Goal: Transaction & Acquisition: Purchase product/service

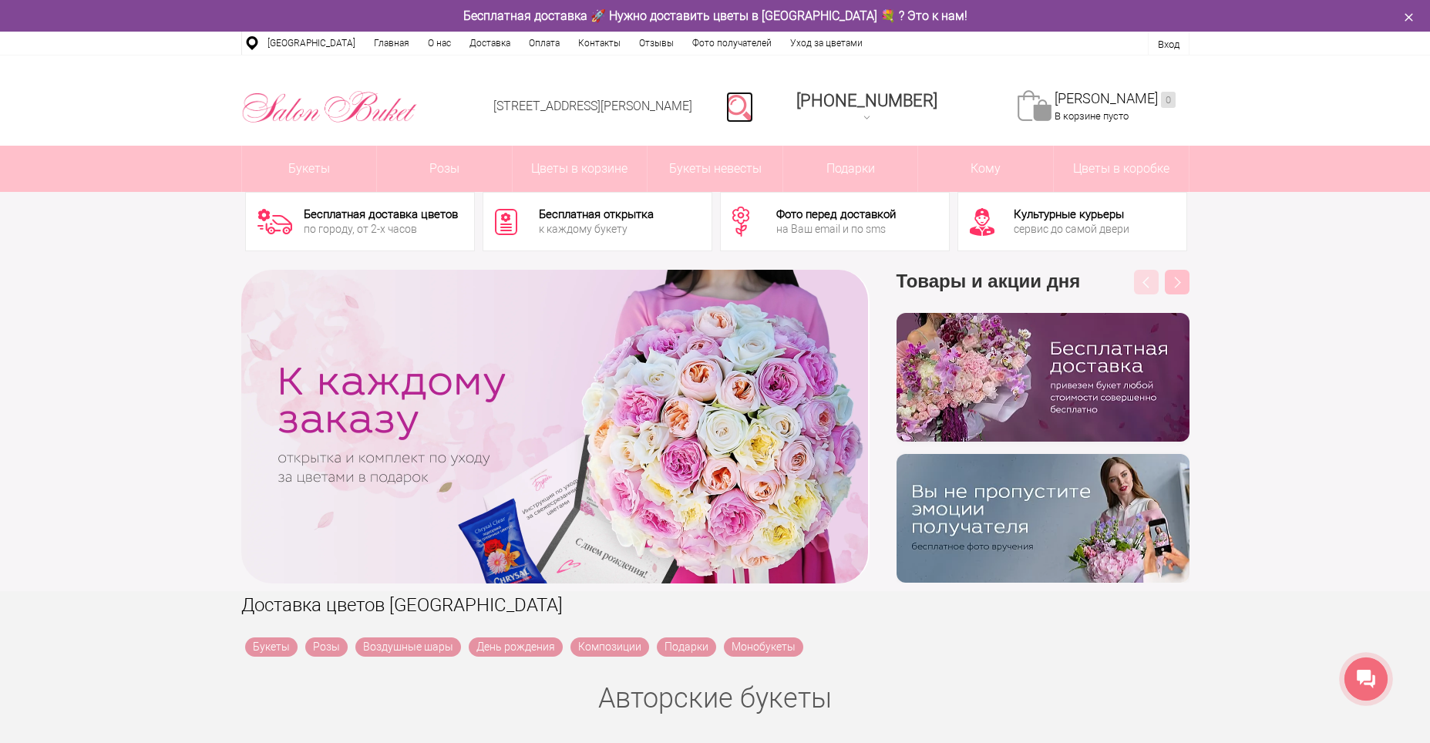
click at [753, 99] on link at bounding box center [739, 107] width 27 height 31
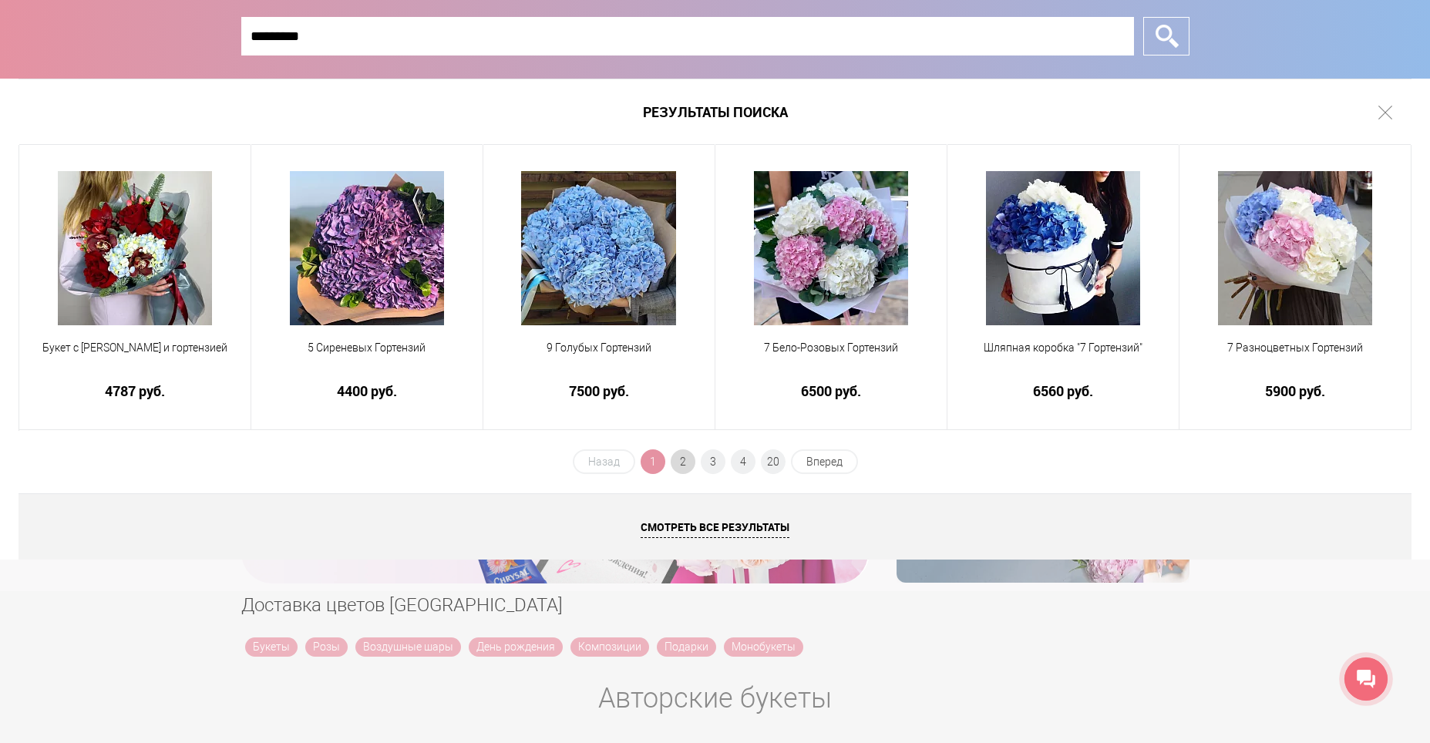
type input "*********"
click at [683, 458] on span "2" at bounding box center [683, 461] width 25 height 25
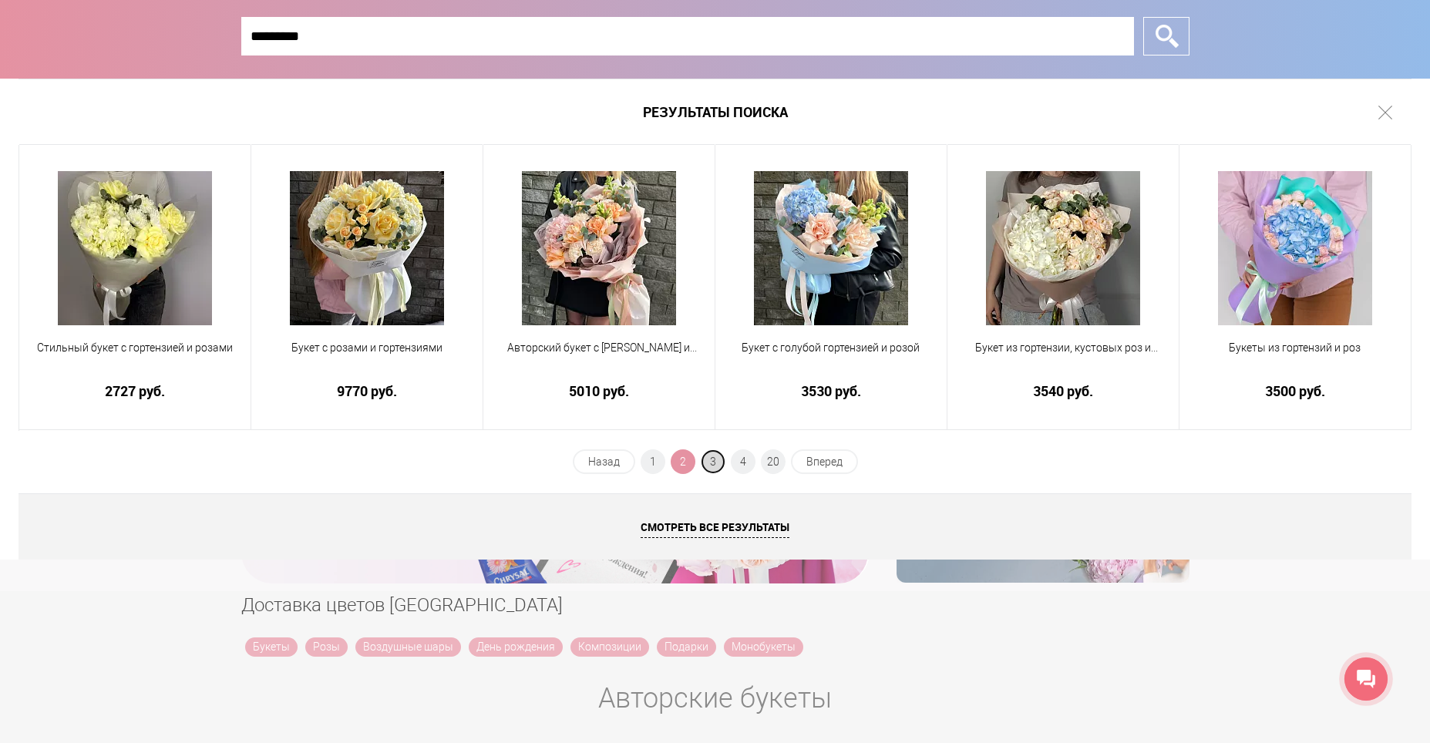
click at [712, 463] on span "3" at bounding box center [713, 461] width 25 height 25
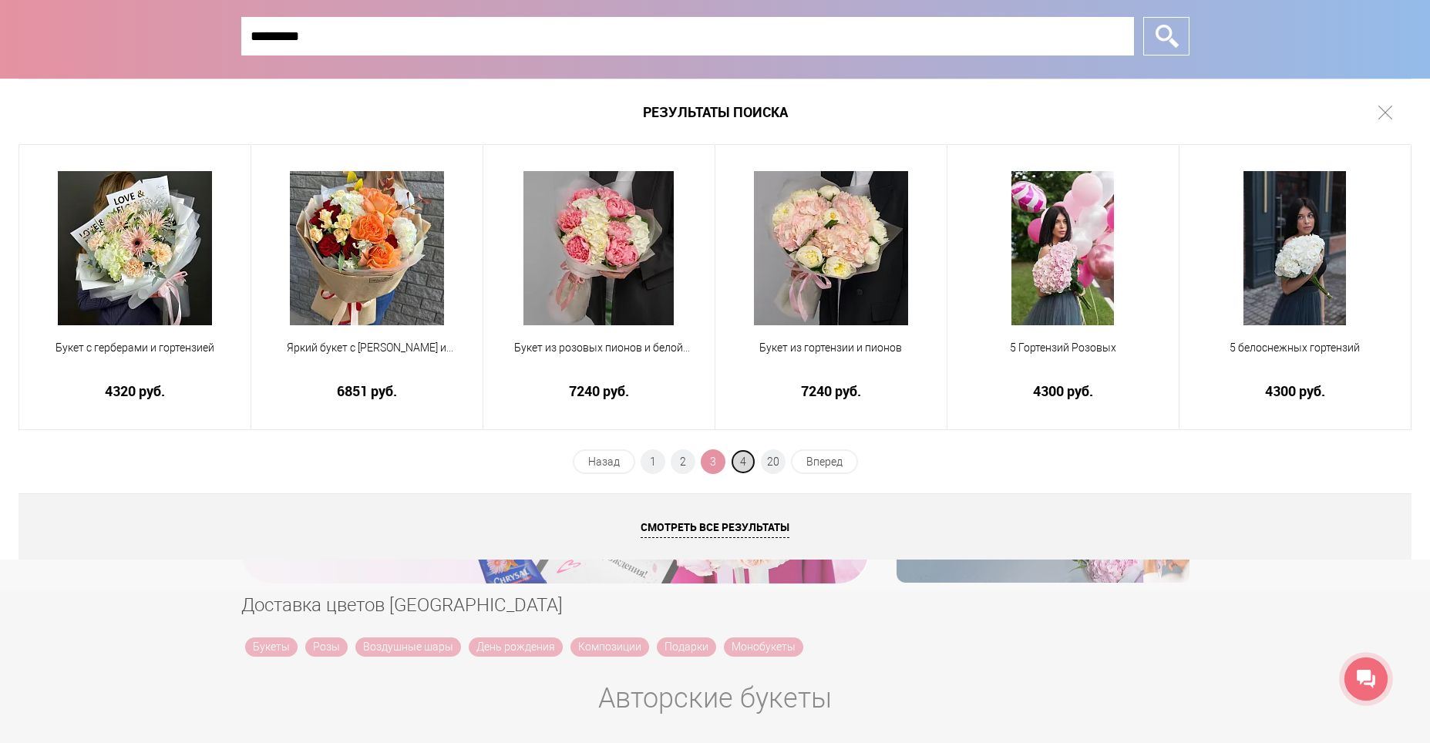
click at [742, 462] on span "4" at bounding box center [743, 461] width 25 height 25
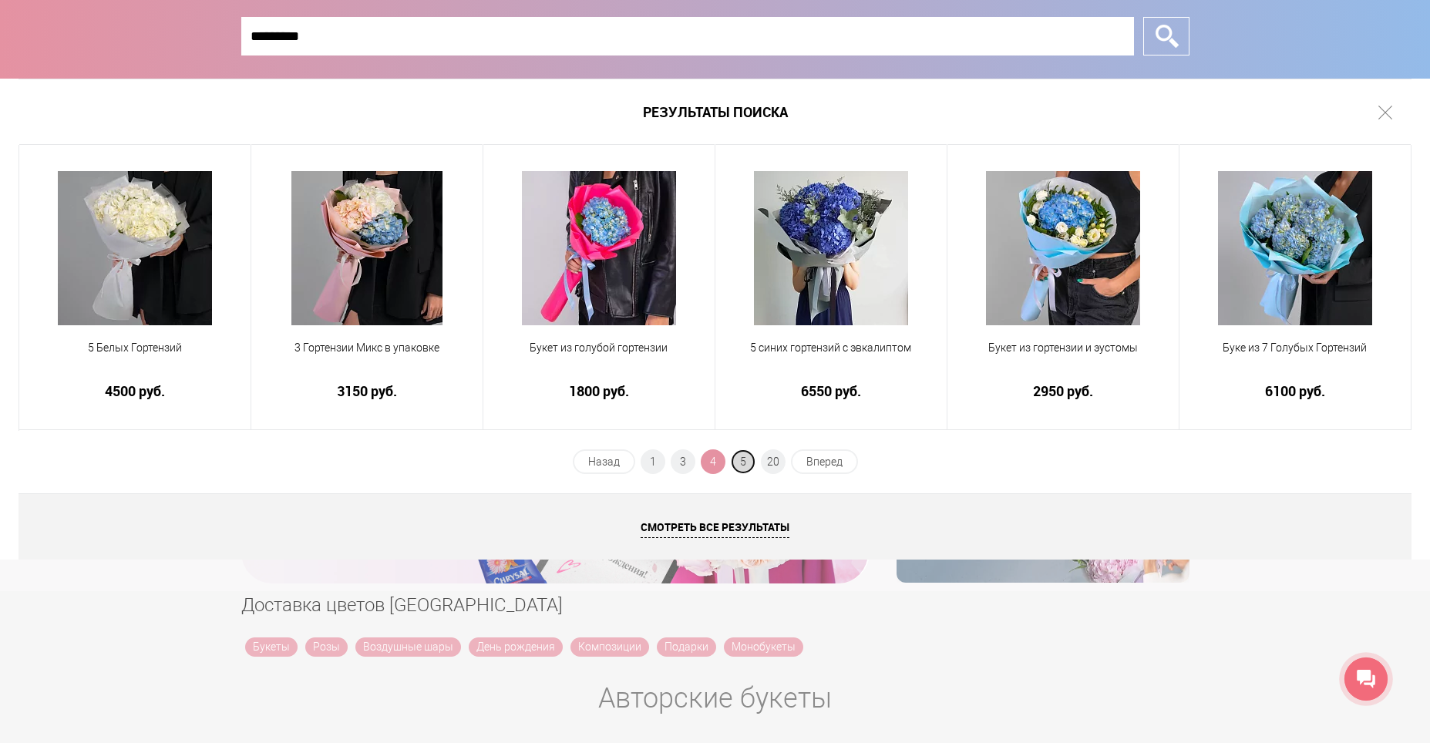
click at [746, 462] on span "5" at bounding box center [743, 461] width 25 height 25
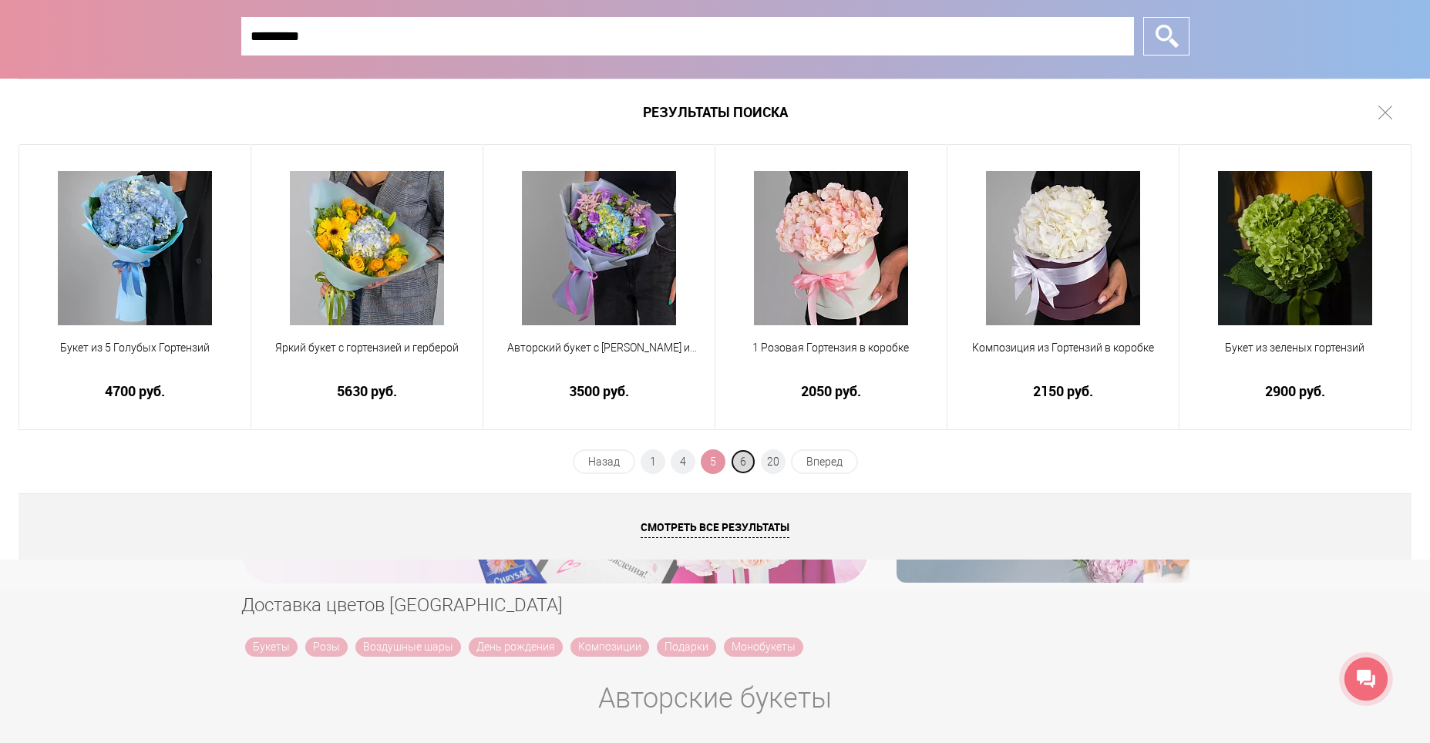
click at [745, 464] on span "6" at bounding box center [743, 461] width 25 height 25
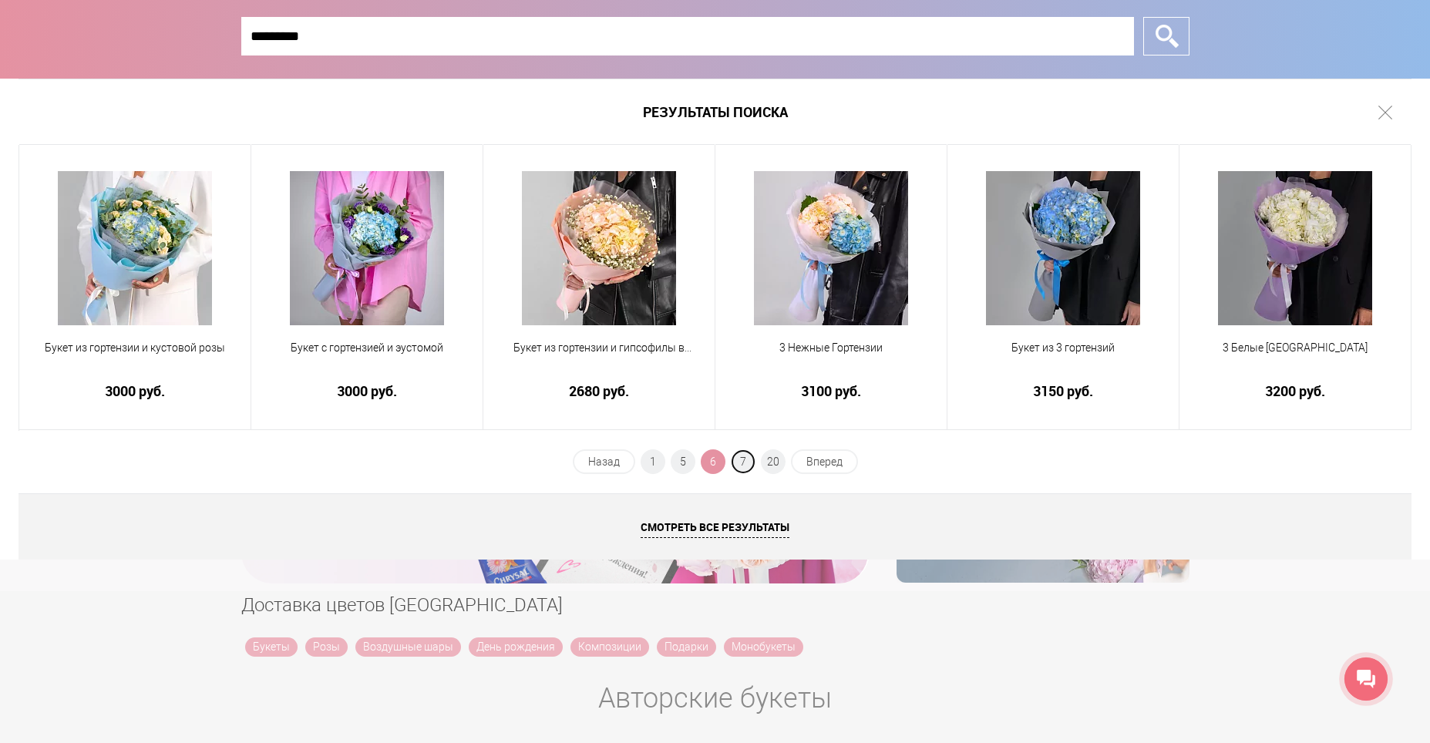
click at [745, 464] on span "7" at bounding box center [743, 461] width 25 height 25
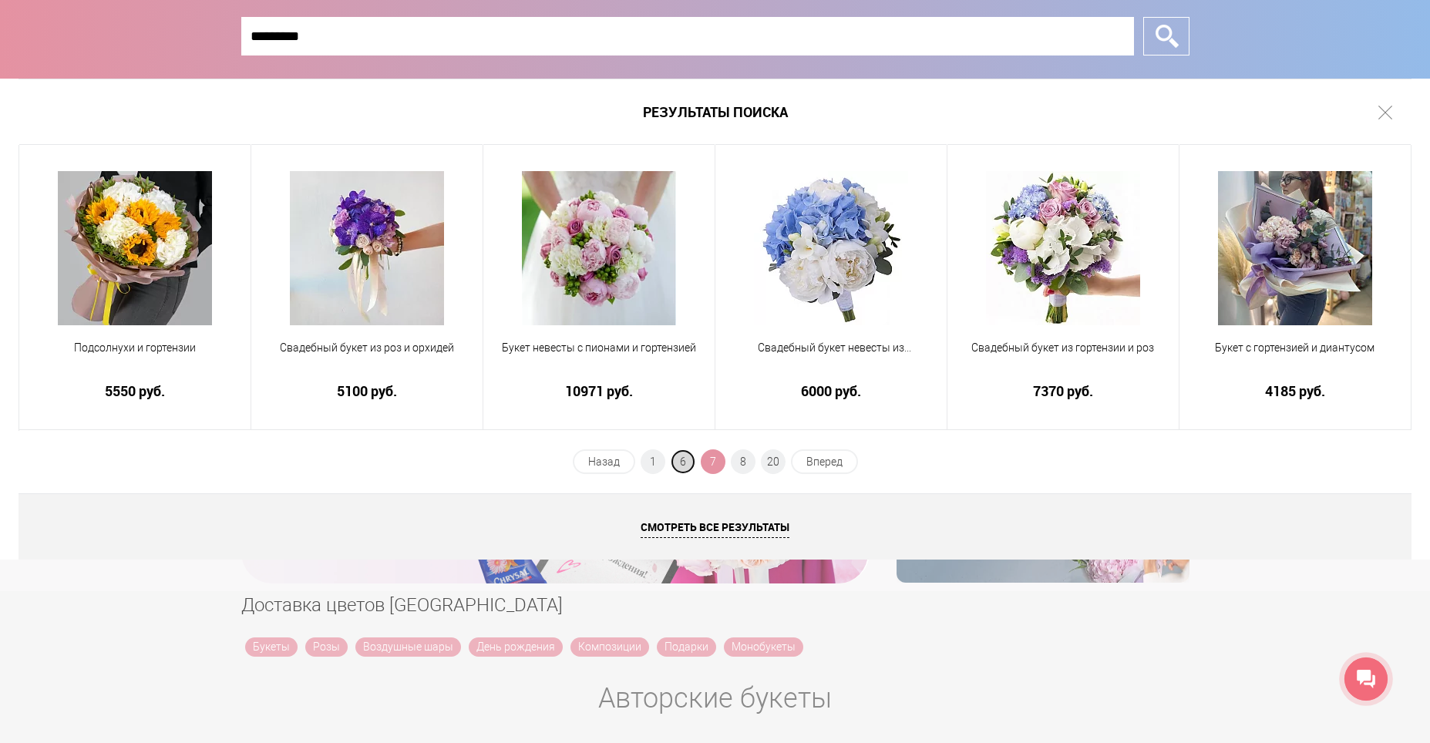
click at [677, 469] on span "6" at bounding box center [683, 461] width 25 height 25
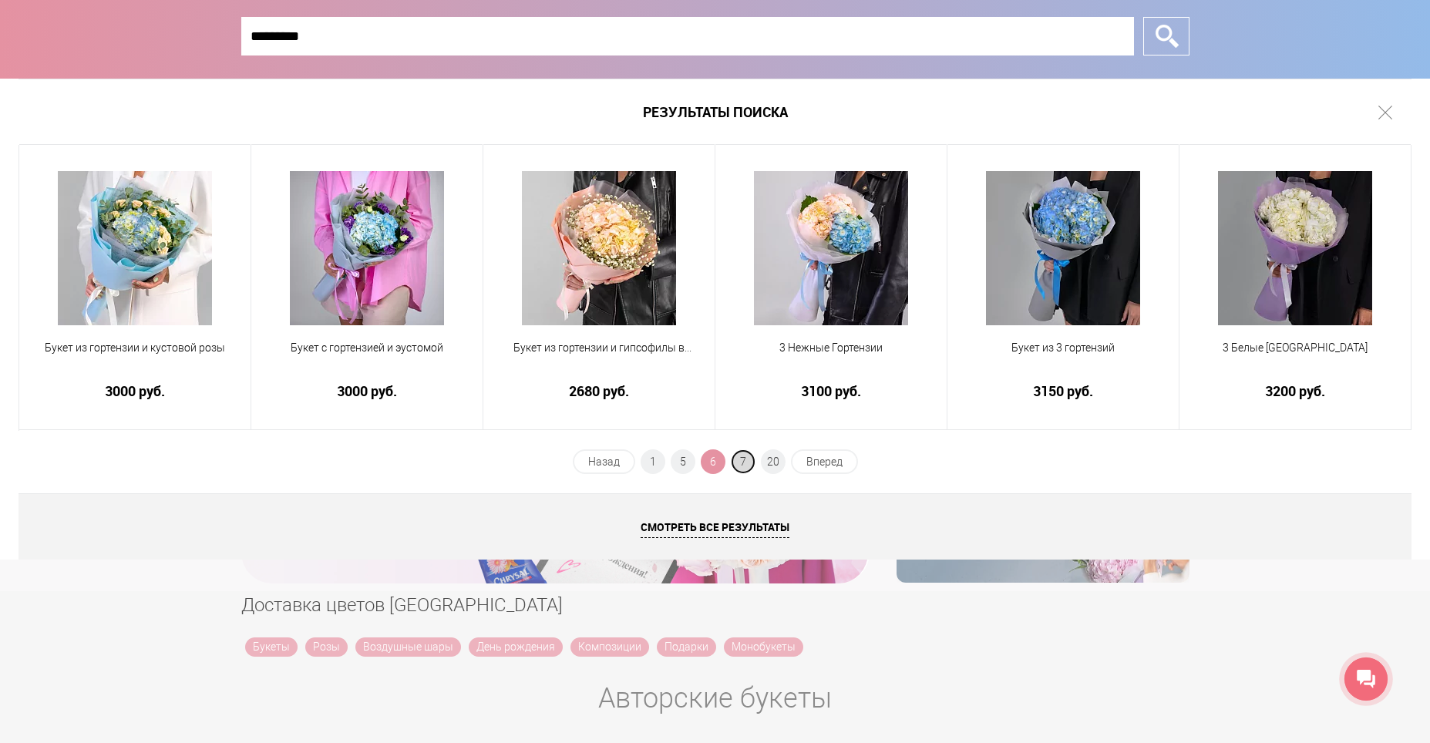
click at [745, 467] on span "7" at bounding box center [743, 461] width 25 height 25
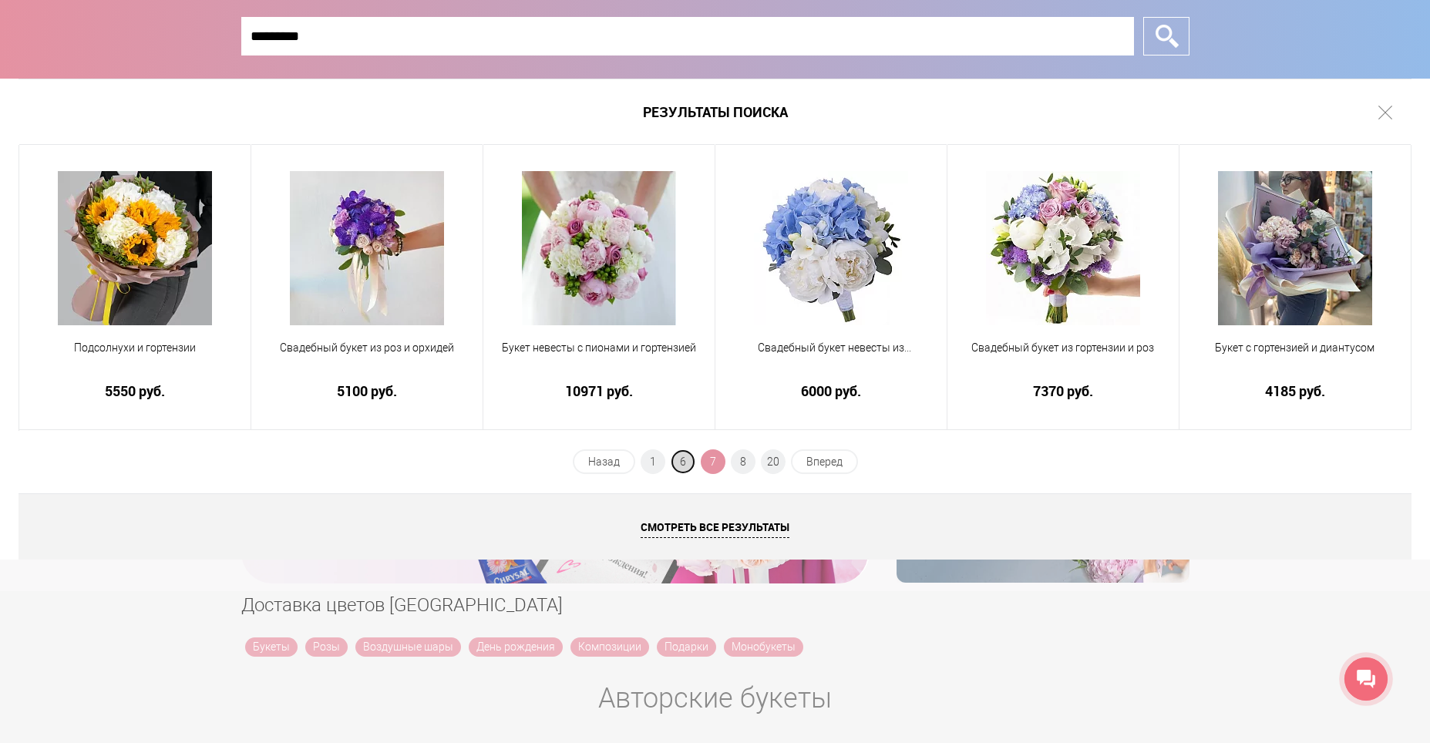
click at [685, 467] on span "6" at bounding box center [683, 461] width 25 height 25
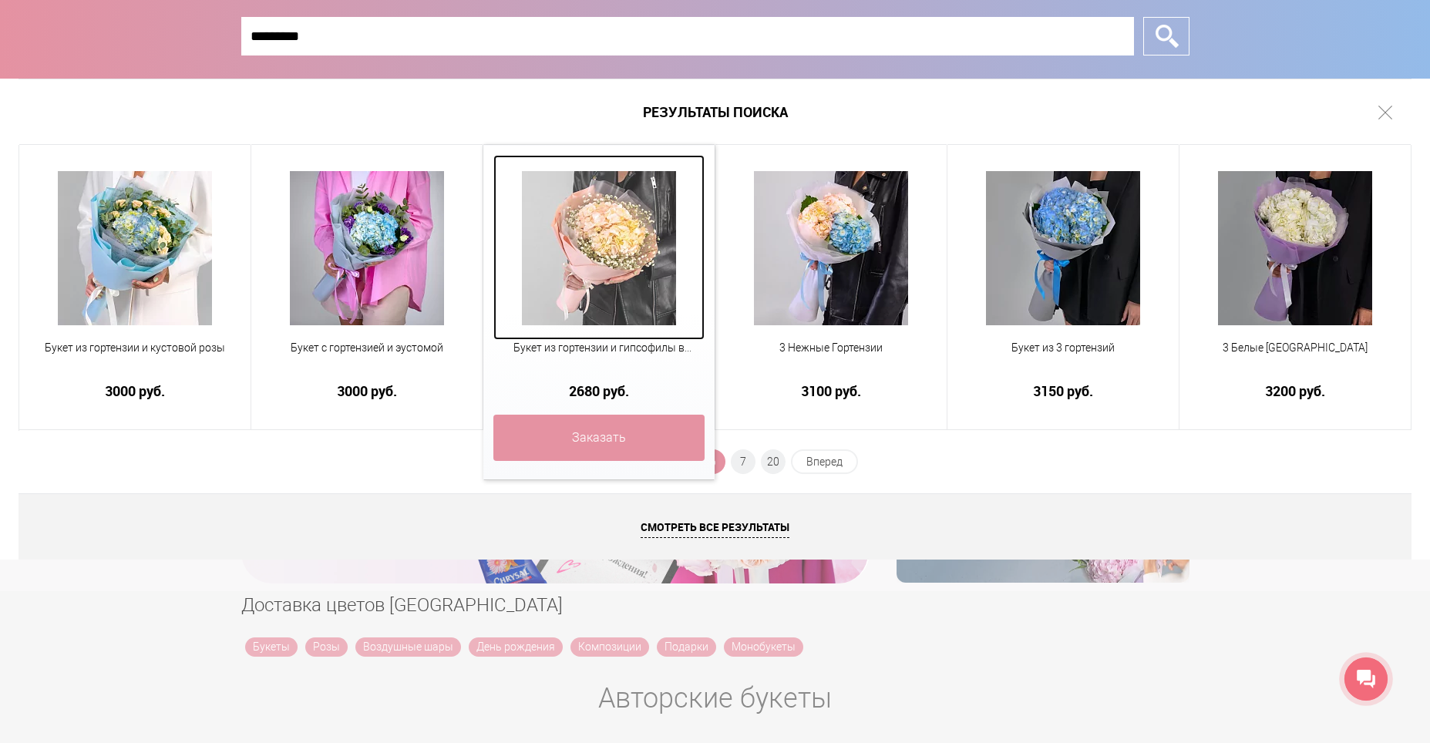
click at [604, 250] on img at bounding box center [599, 248] width 154 height 154
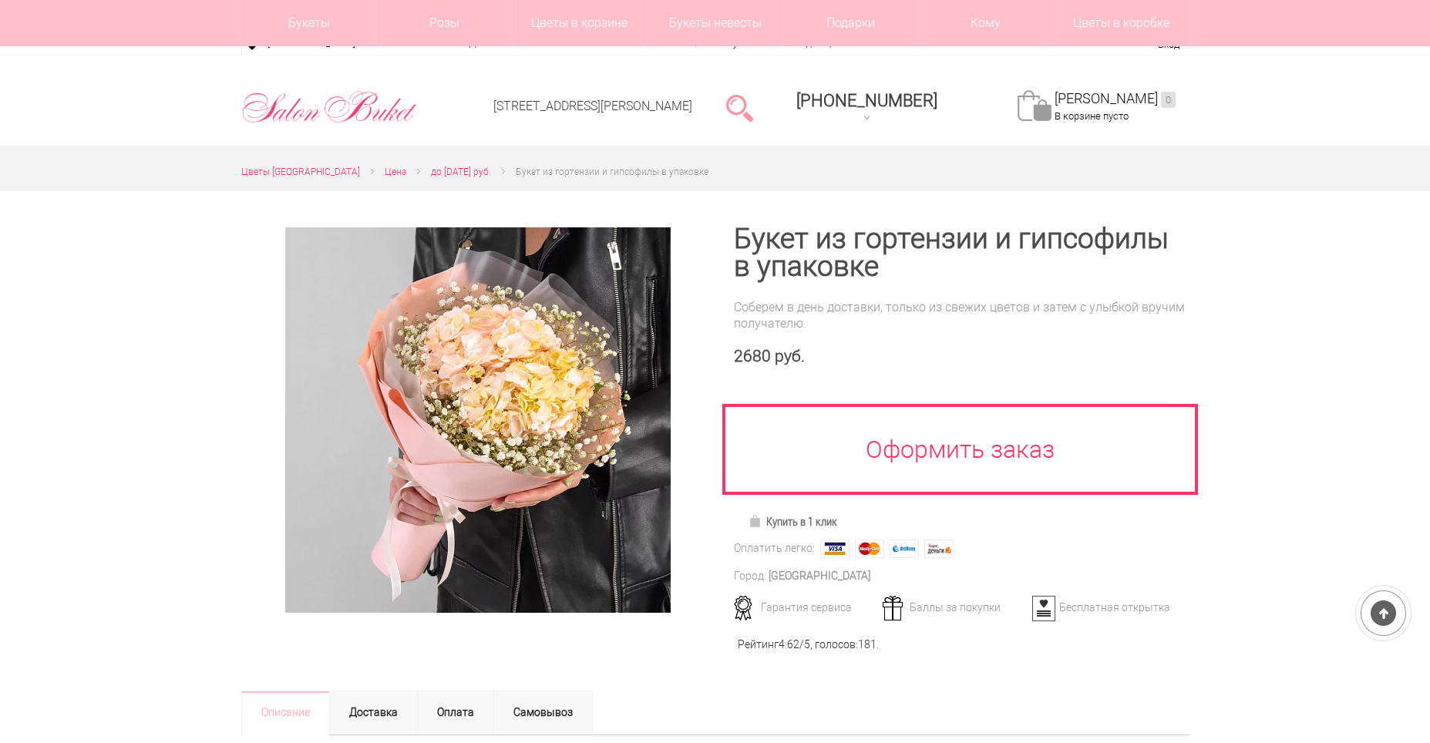
scroll to position [231, 0]
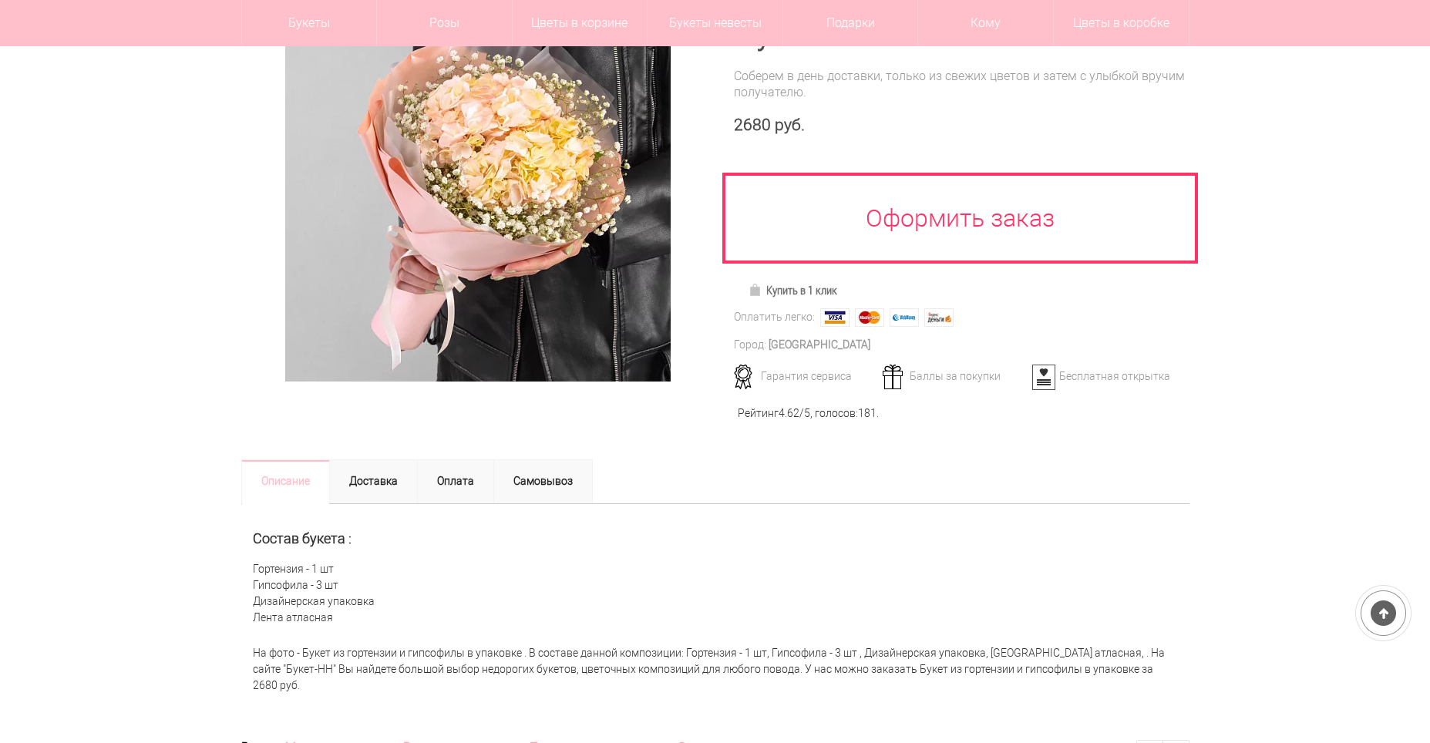
click at [941, 538] on h2 "Состав букета :" at bounding box center [715, 538] width 925 height 15
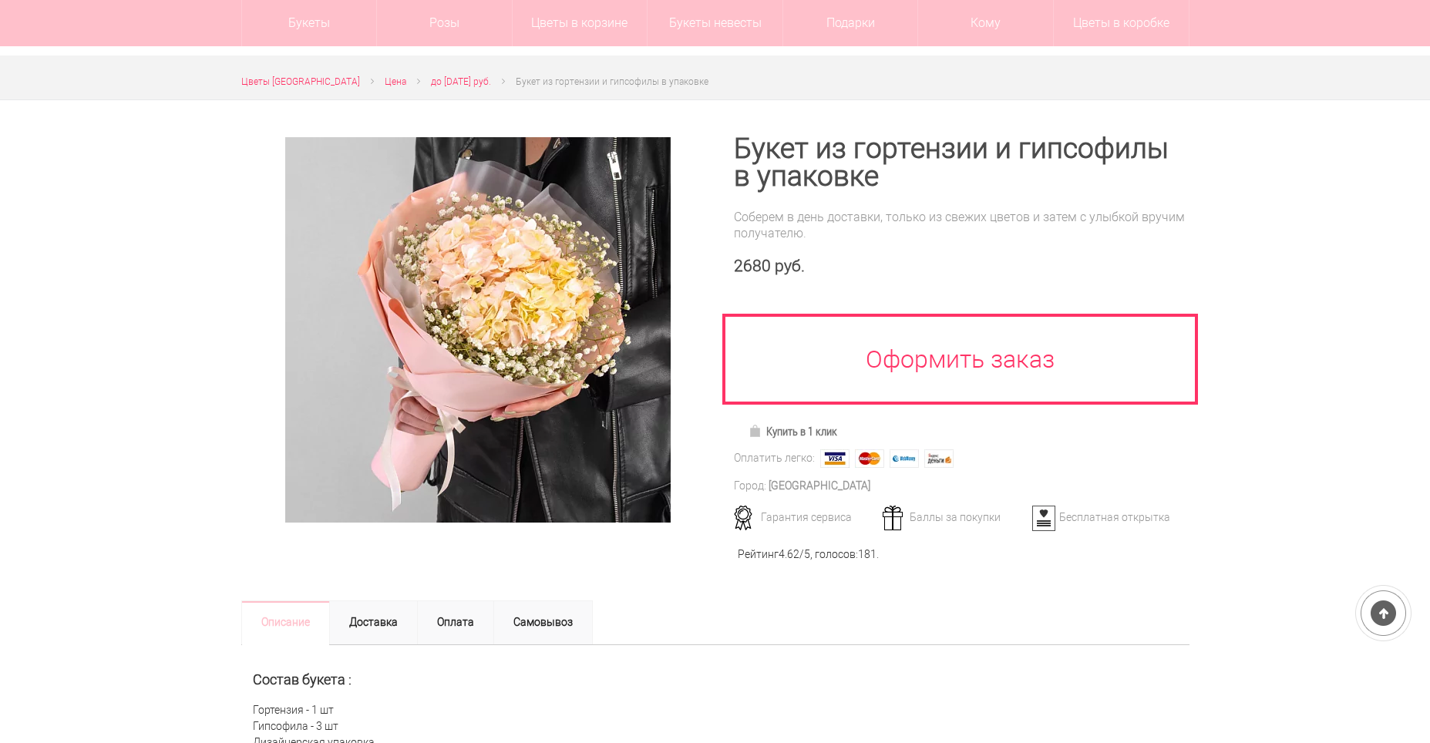
scroll to position [0, 0]
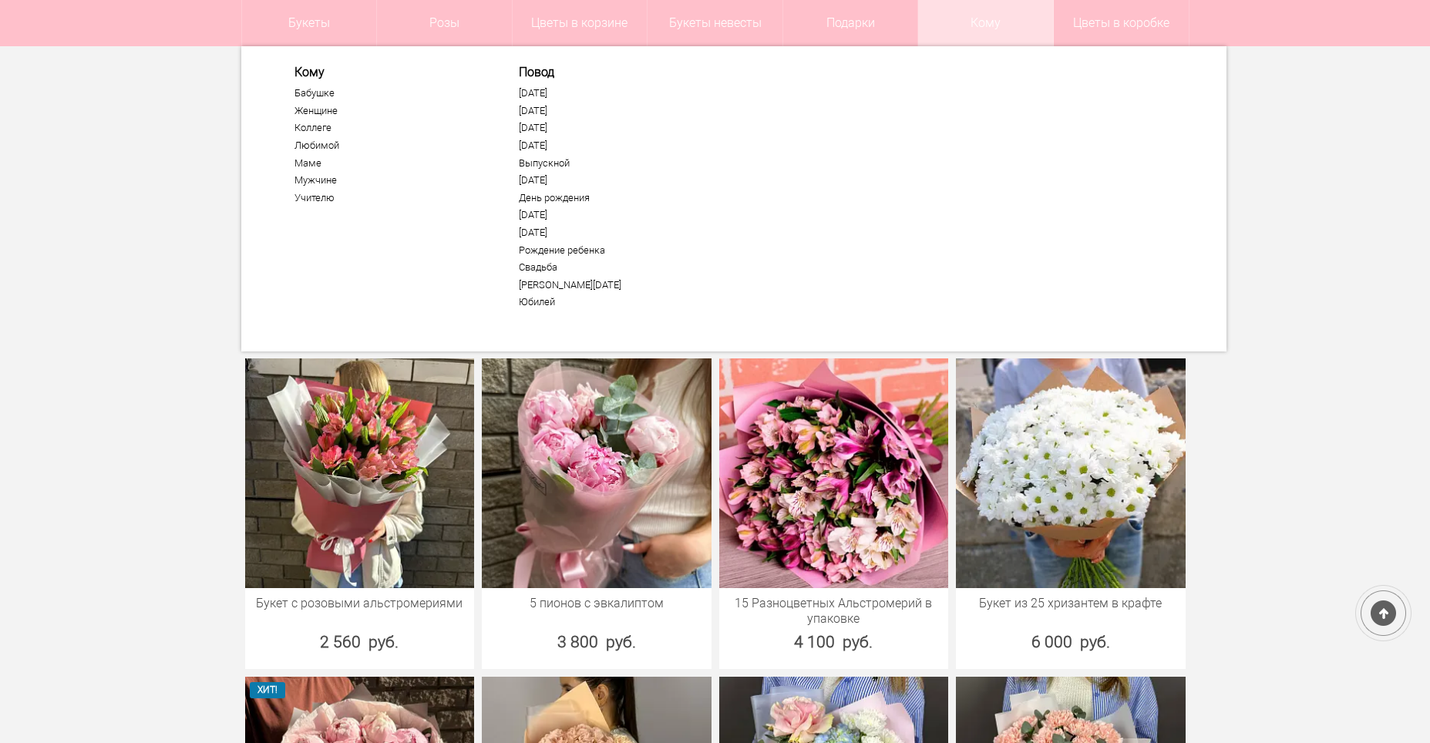
scroll to position [694, 0]
